Goal: Obtain resource: Download file/media

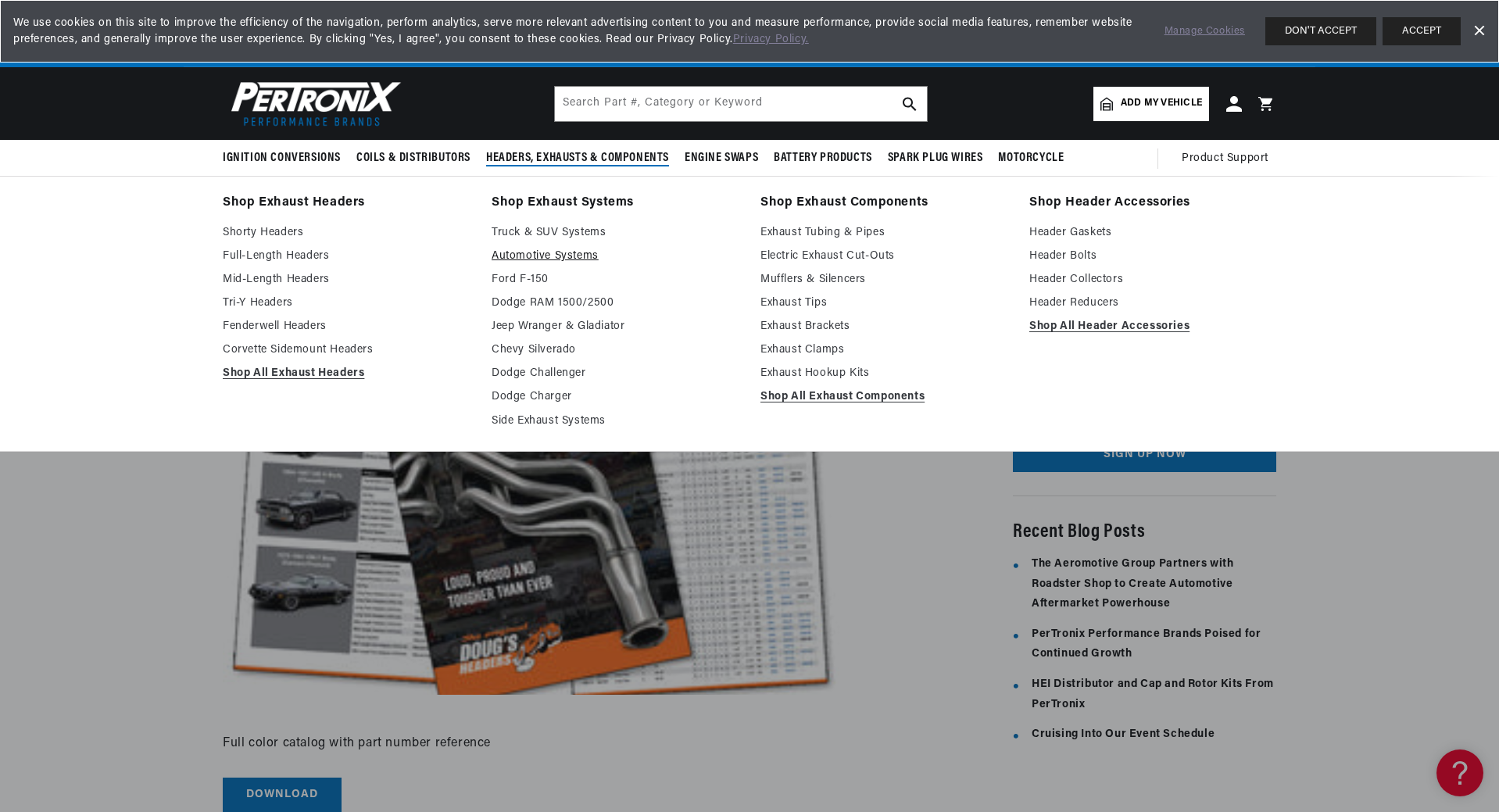
click at [561, 250] on link "Automotive Systems" at bounding box center [614, 256] width 247 height 19
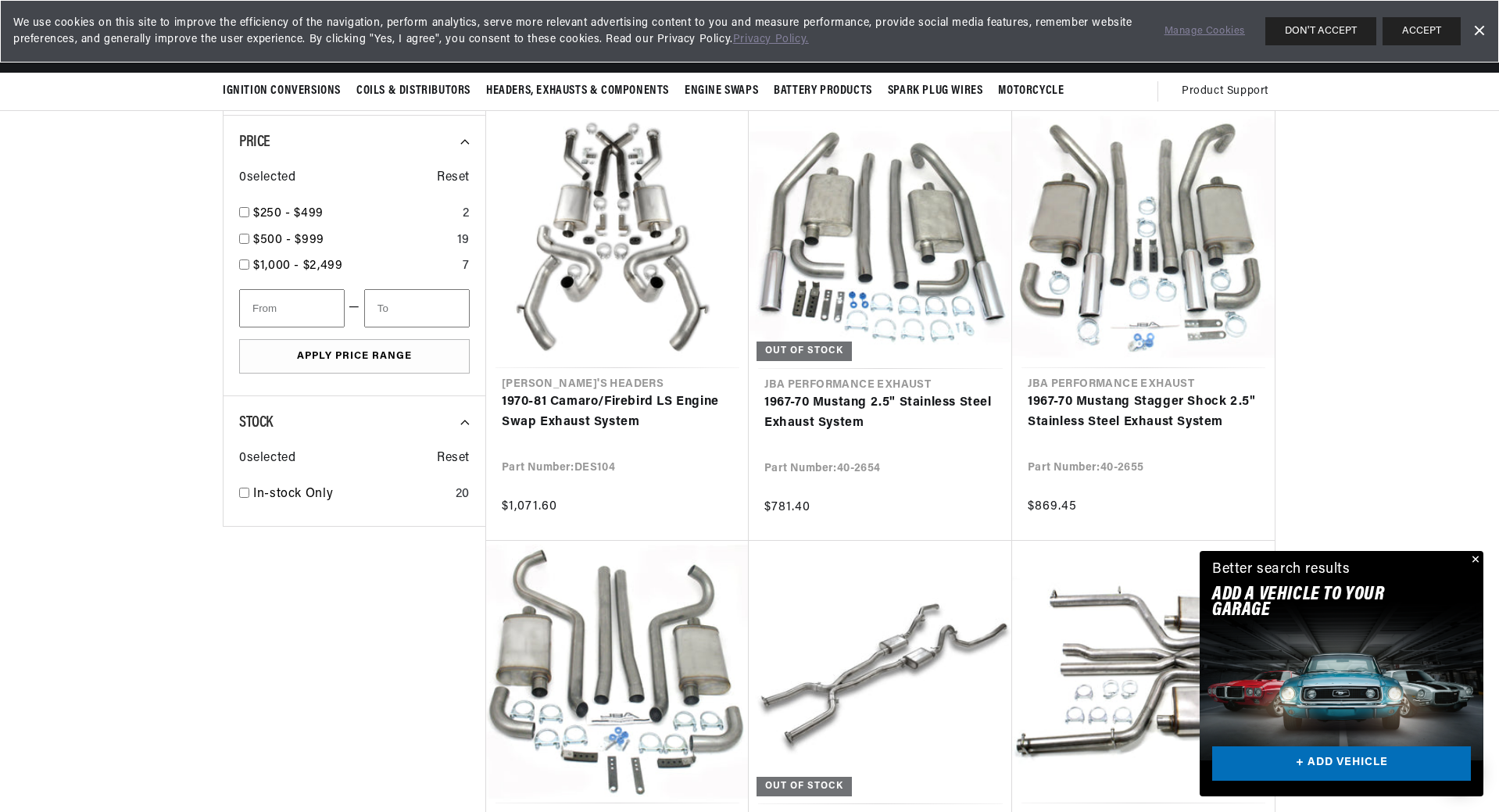
scroll to position [0, 474]
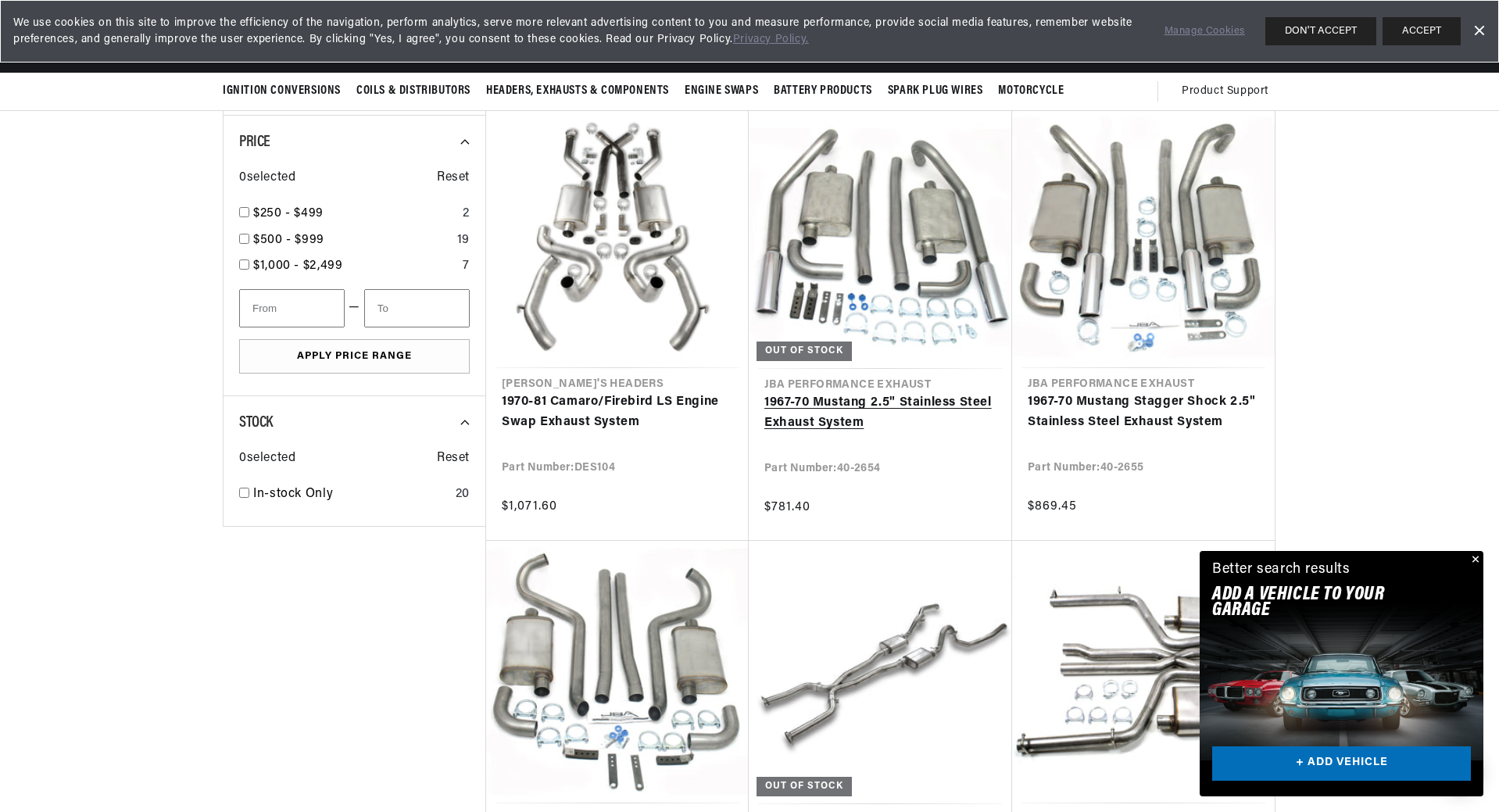
click at [877, 393] on link "1967-70 Mustang 2.5" Stainless Steel Exhaust System" at bounding box center [880, 412] width 232 height 40
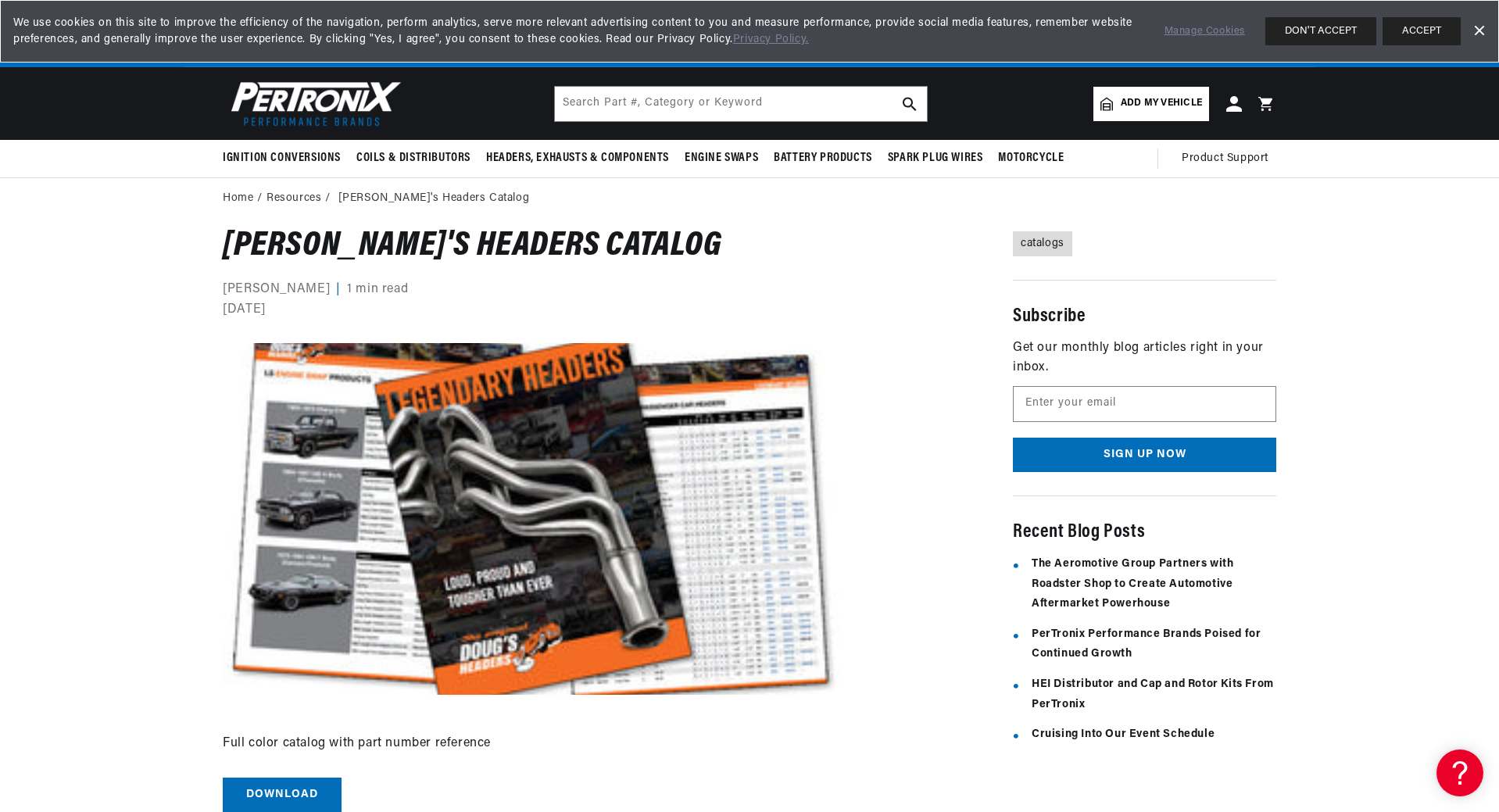
scroll to position [0, 474]
click at [306, 787] on link "Download" at bounding box center [282, 795] width 119 height 35
